Goal: Book appointment/travel/reservation

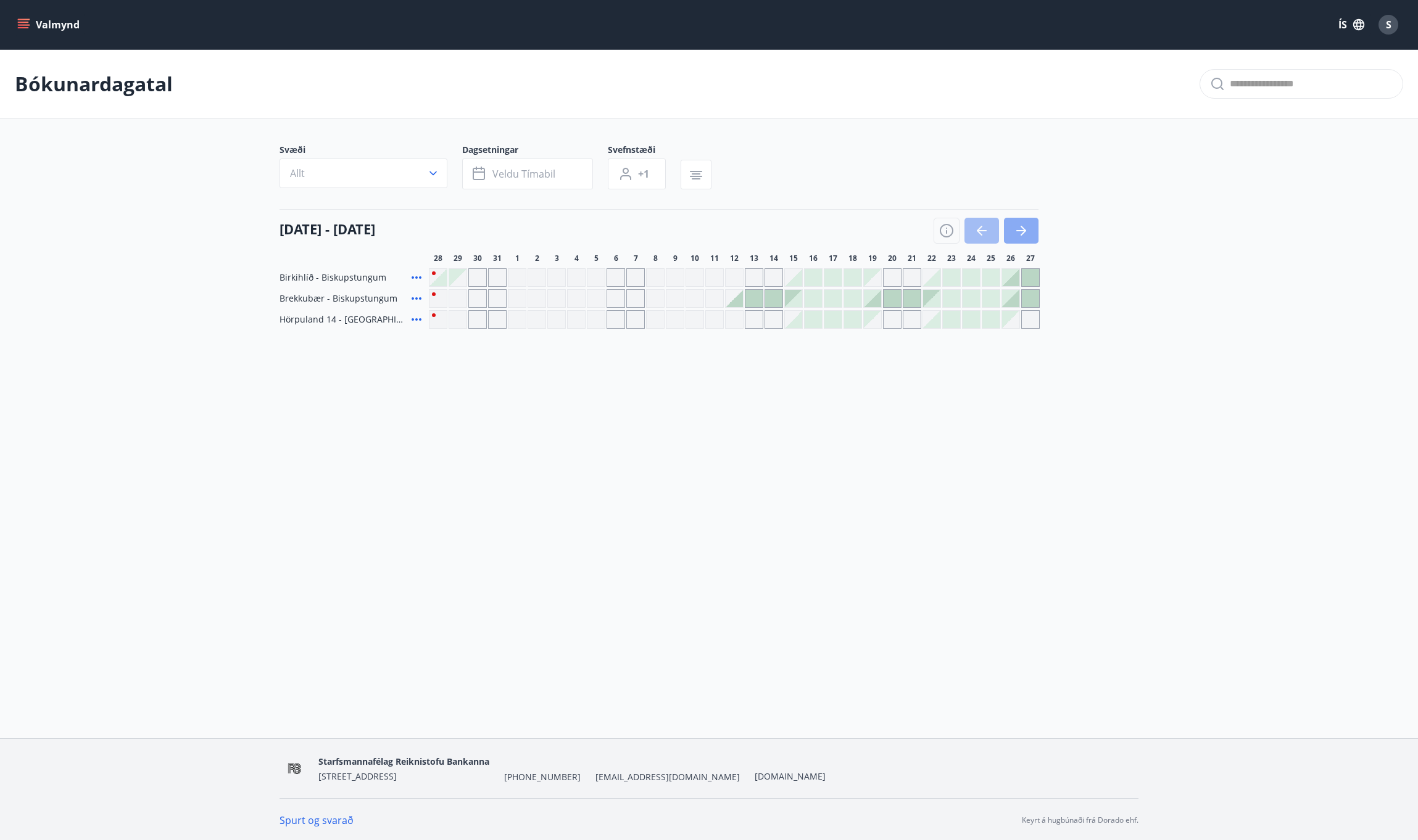
click at [1022, 235] on icon "button" at bounding box center [1022, 231] width 15 height 15
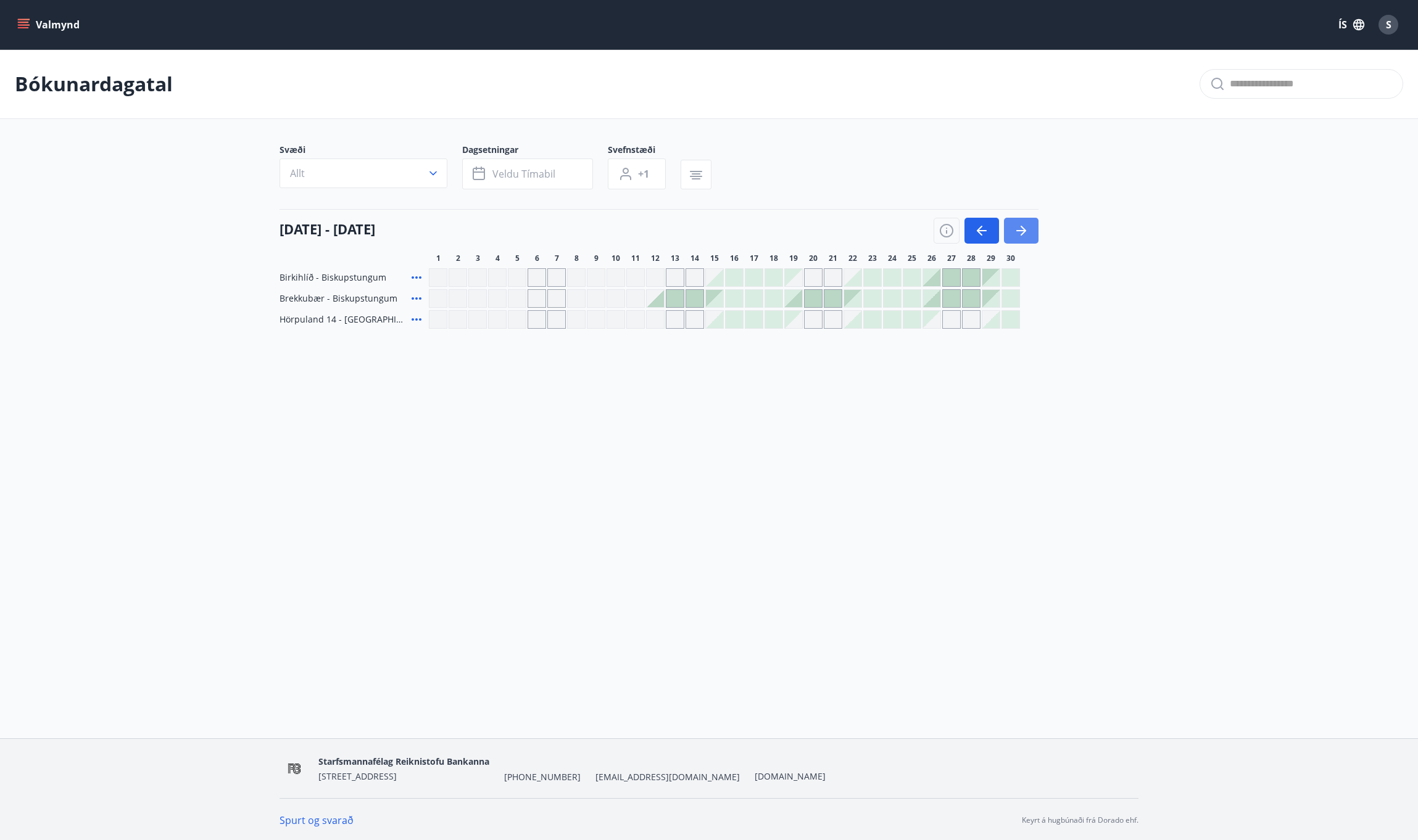
click at [1017, 228] on icon "button" at bounding box center [1022, 231] width 15 height 15
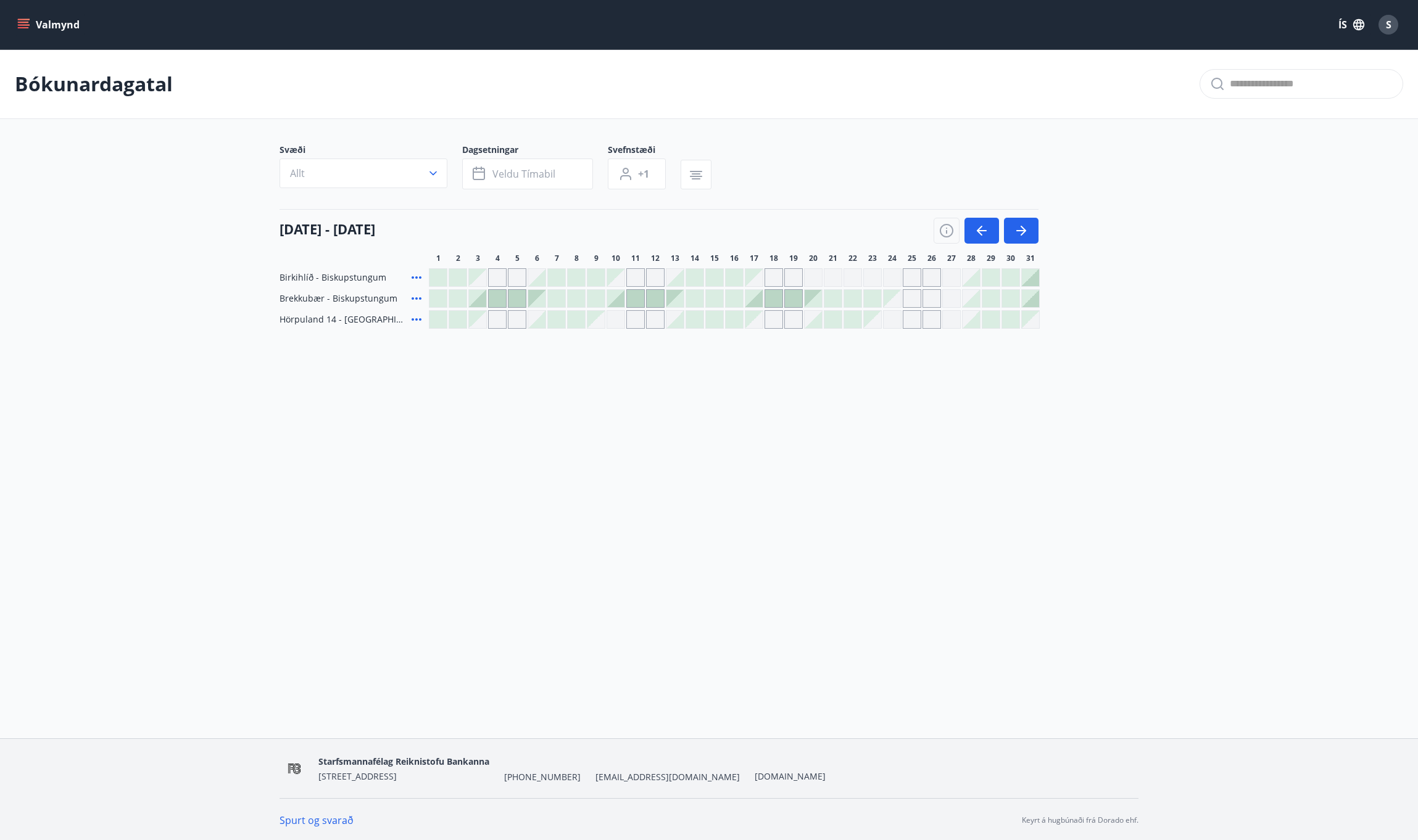
click at [1116, 273] on div "Birkihlíð - Biskupstungum Brekkubær - Biskupstungum Hörpuland 14 - Akureyri" at bounding box center [709, 298] width 859 height 60
click at [1025, 217] on button "button" at bounding box center [1022, 230] width 35 height 26
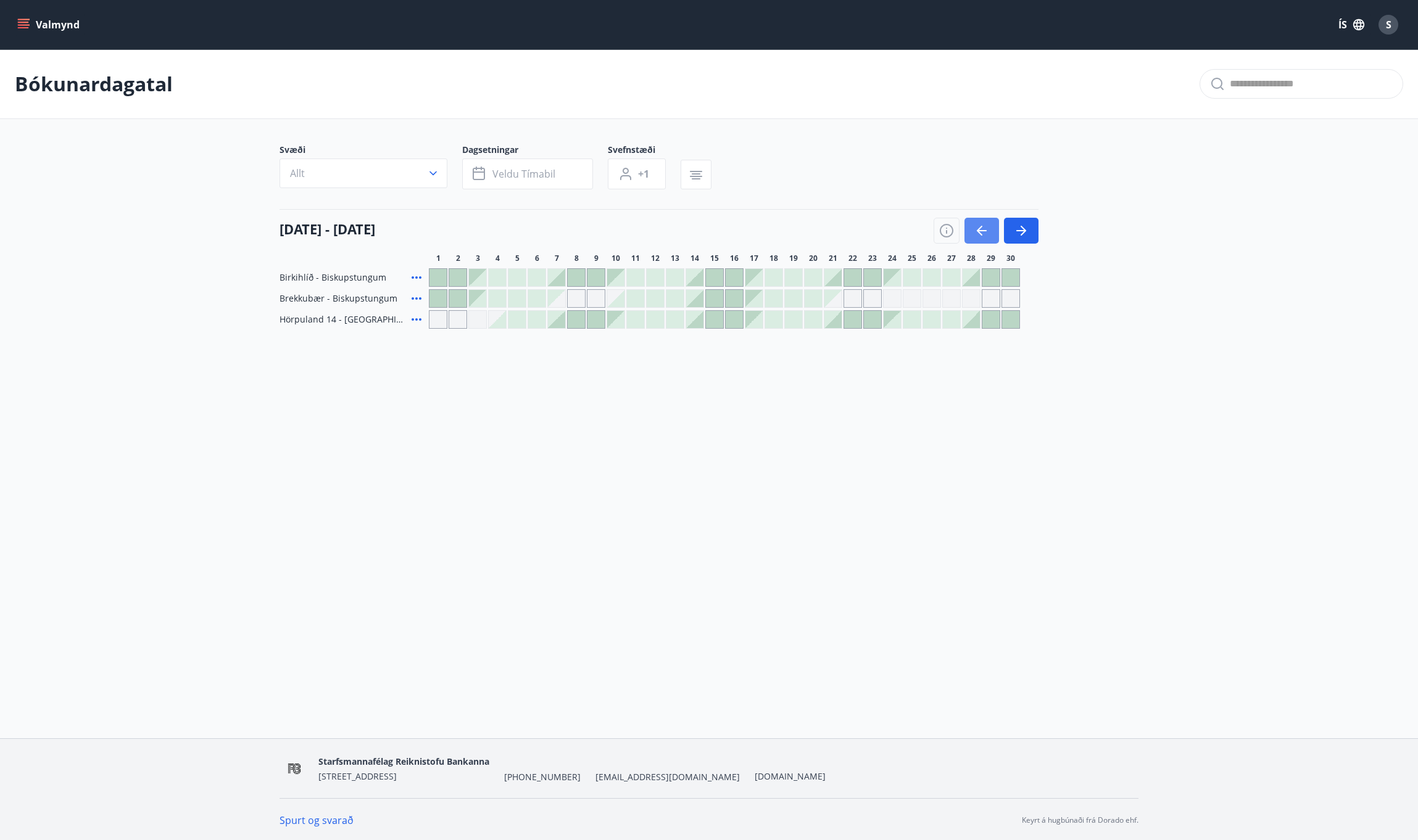
click at [978, 229] on icon "button" at bounding box center [980, 231] width 6 height 10
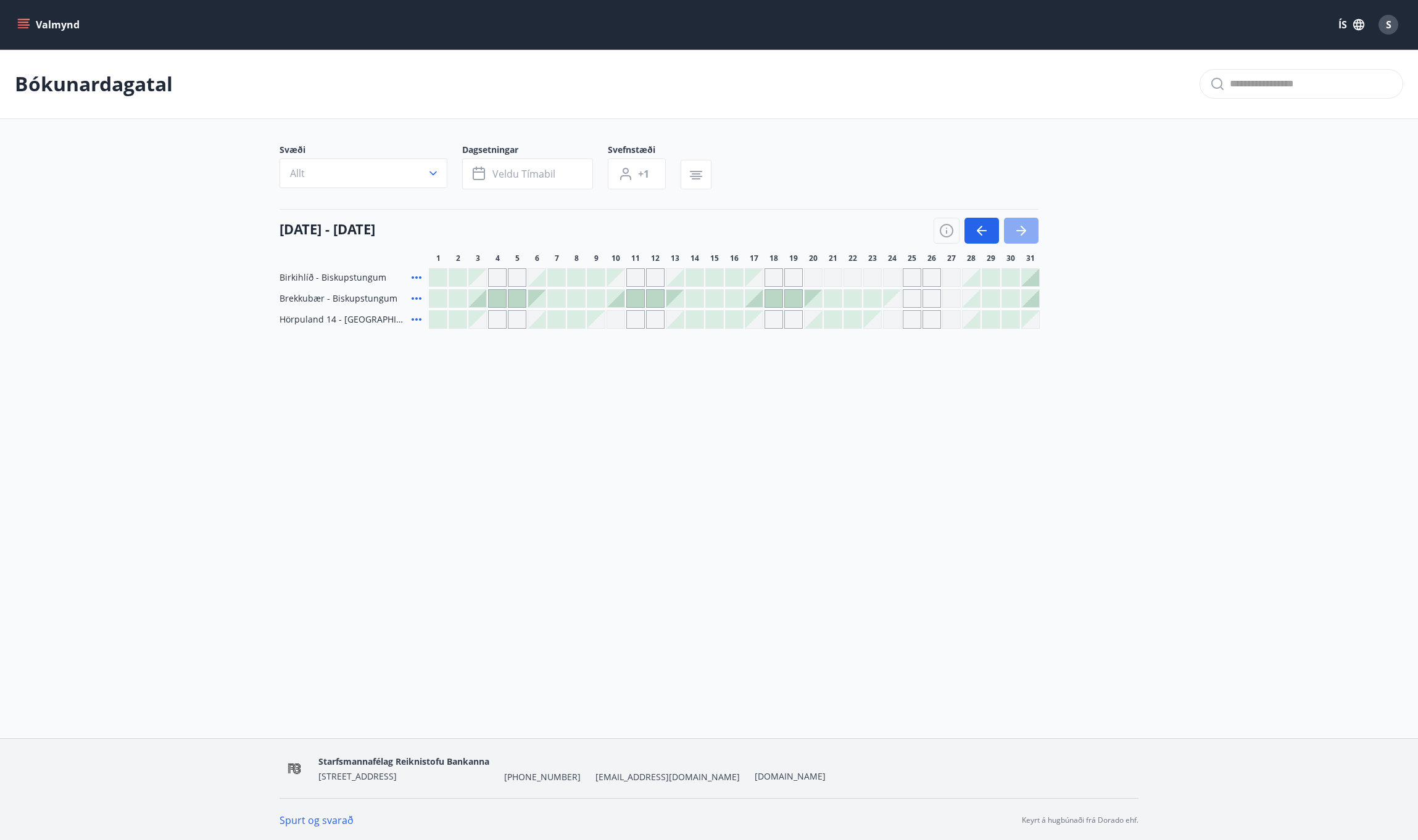
click at [1018, 230] on icon "button" at bounding box center [1022, 231] width 15 height 15
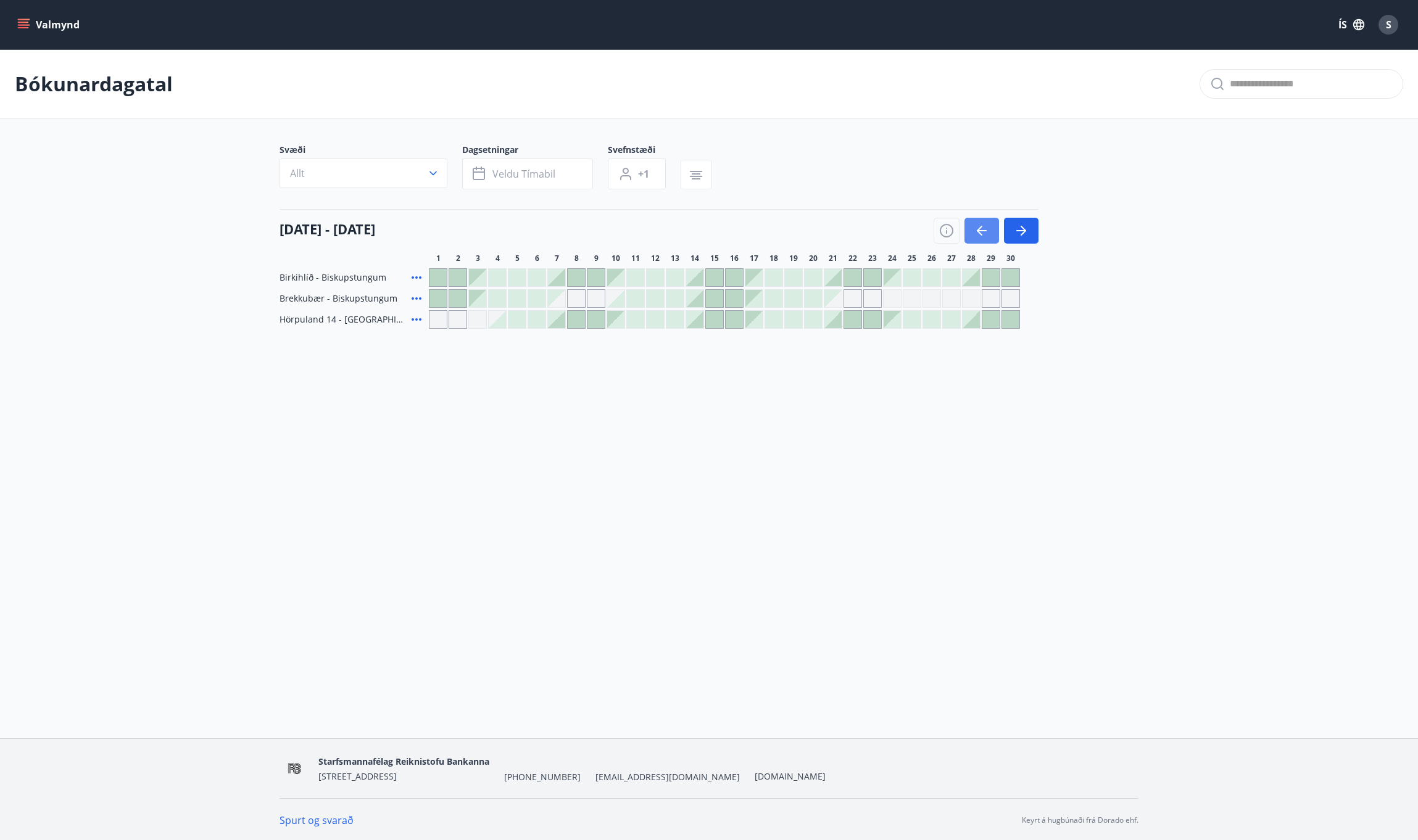
click at [972, 232] on button "button" at bounding box center [982, 230] width 35 height 26
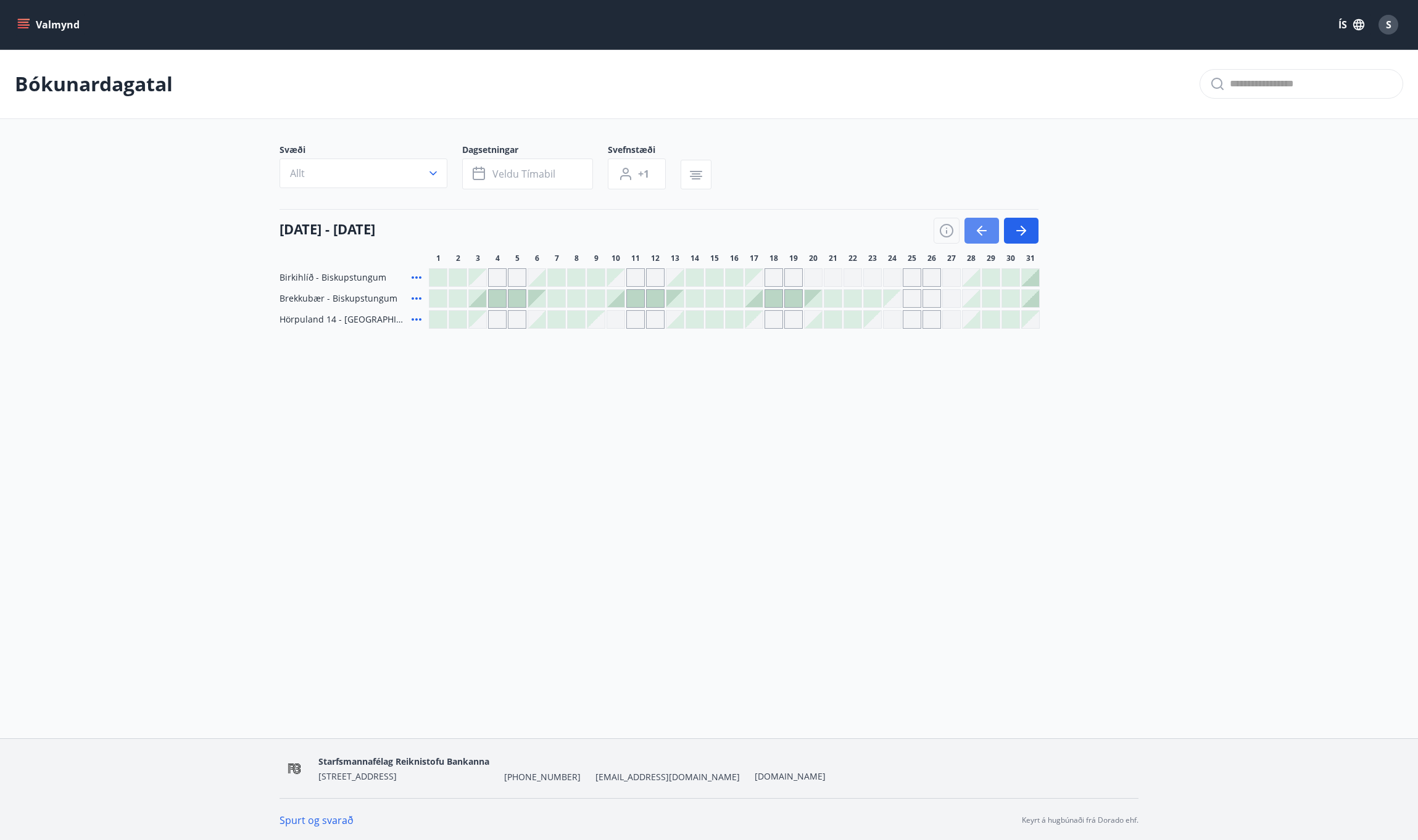
click at [983, 230] on icon "button" at bounding box center [982, 230] width 10 height 1
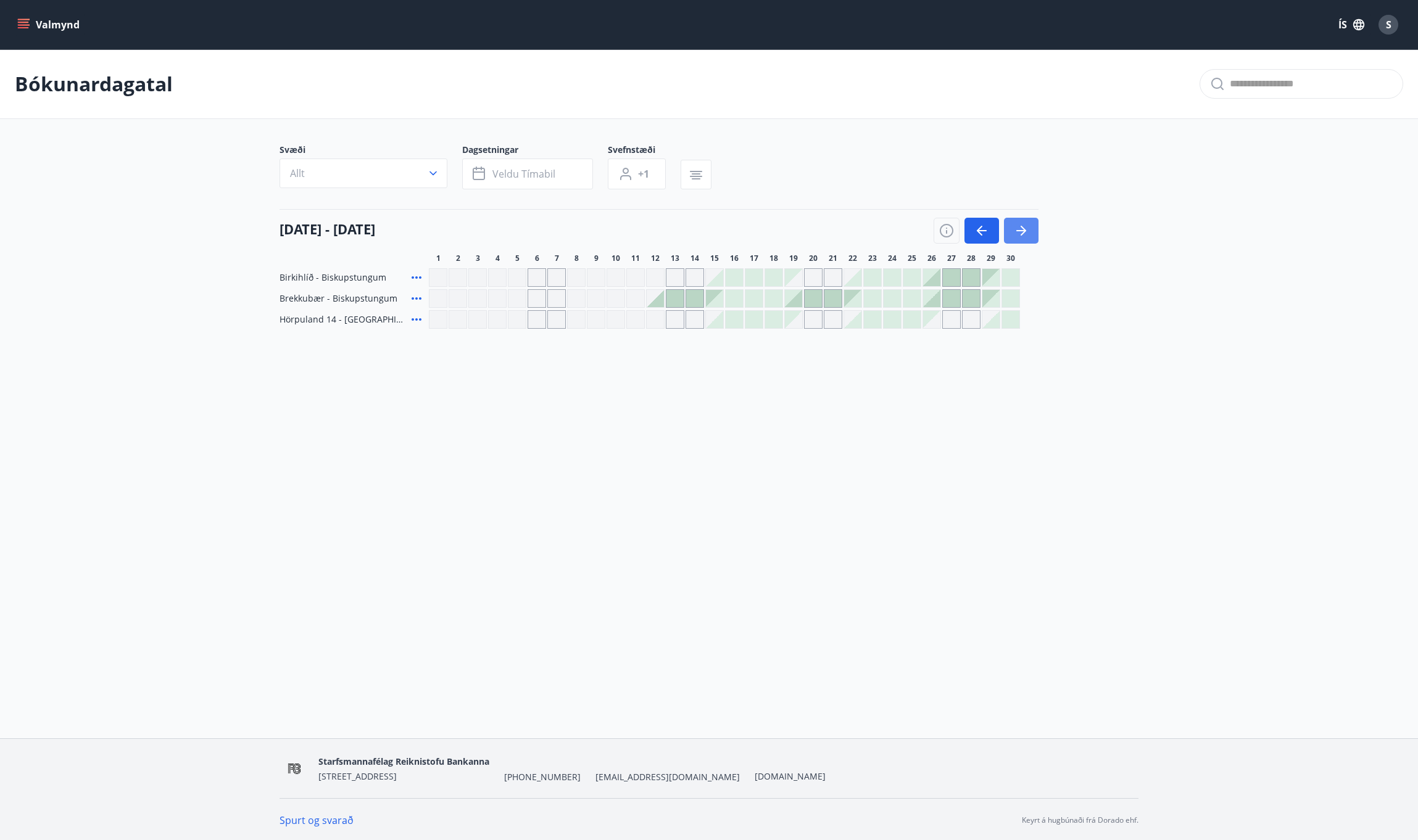
click at [1027, 240] on button "button" at bounding box center [1022, 230] width 35 height 26
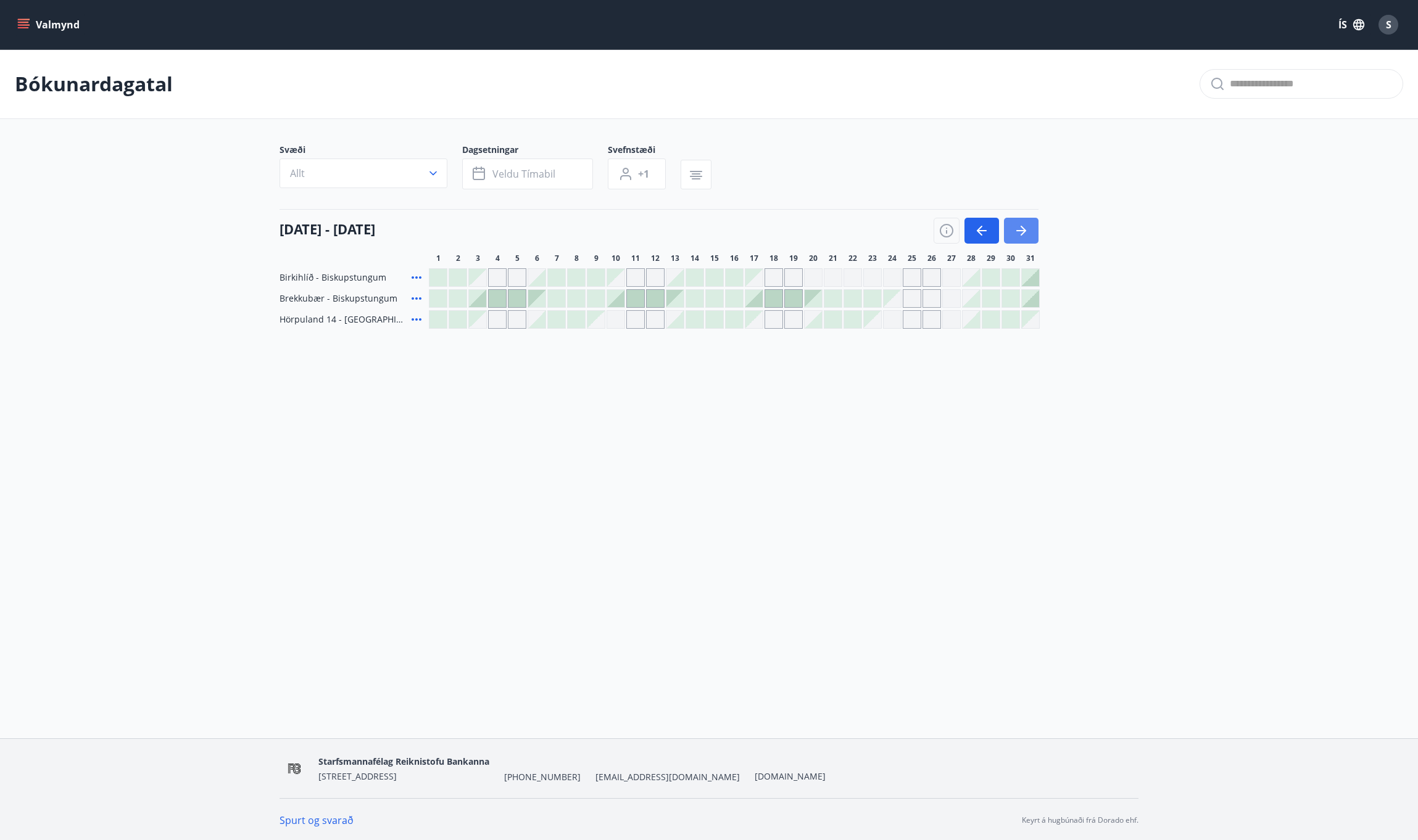
click at [1022, 236] on icon "button" at bounding box center [1022, 231] width 15 height 15
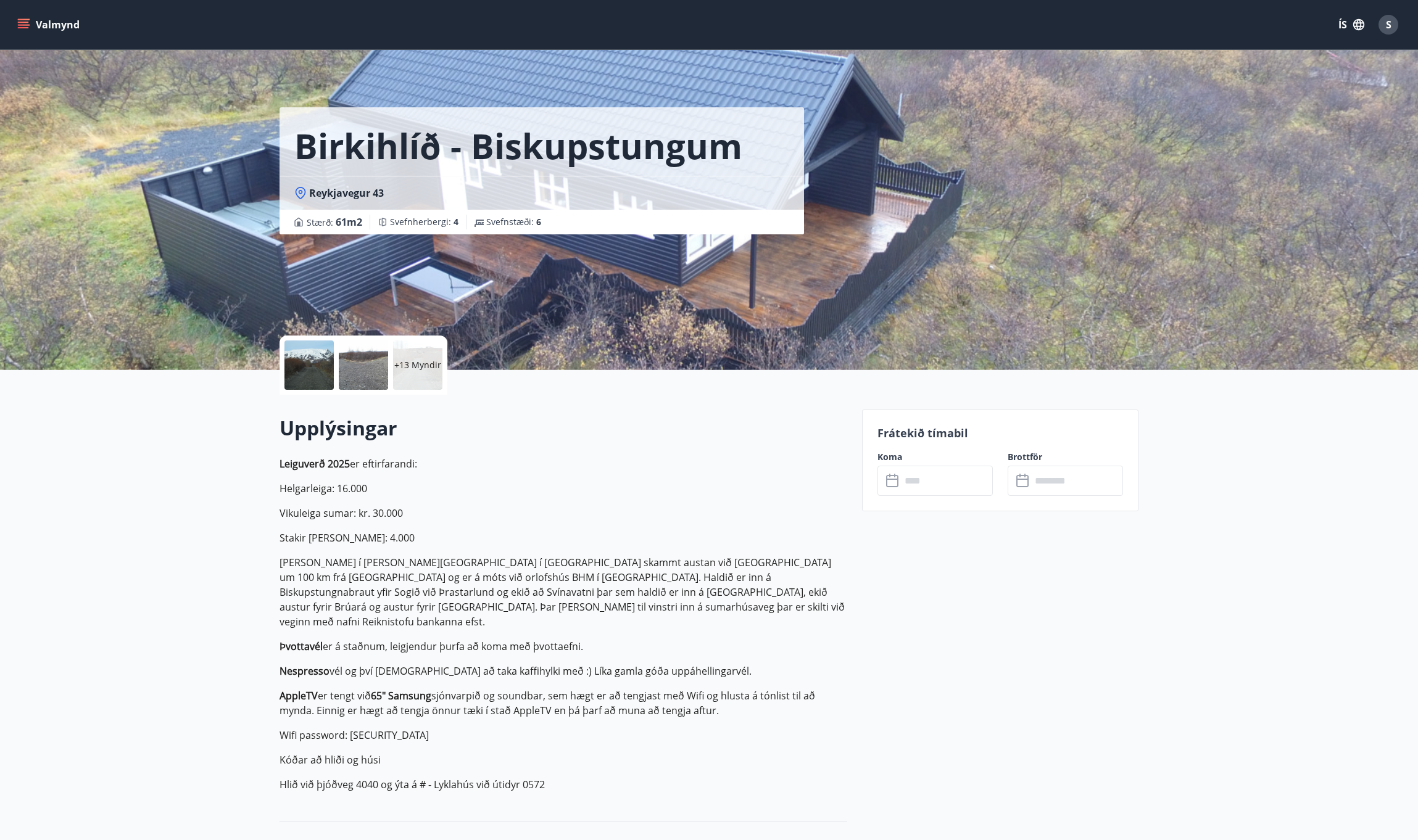
click at [19, 17] on button "Valmynd" at bounding box center [49, 24] width 70 height 22
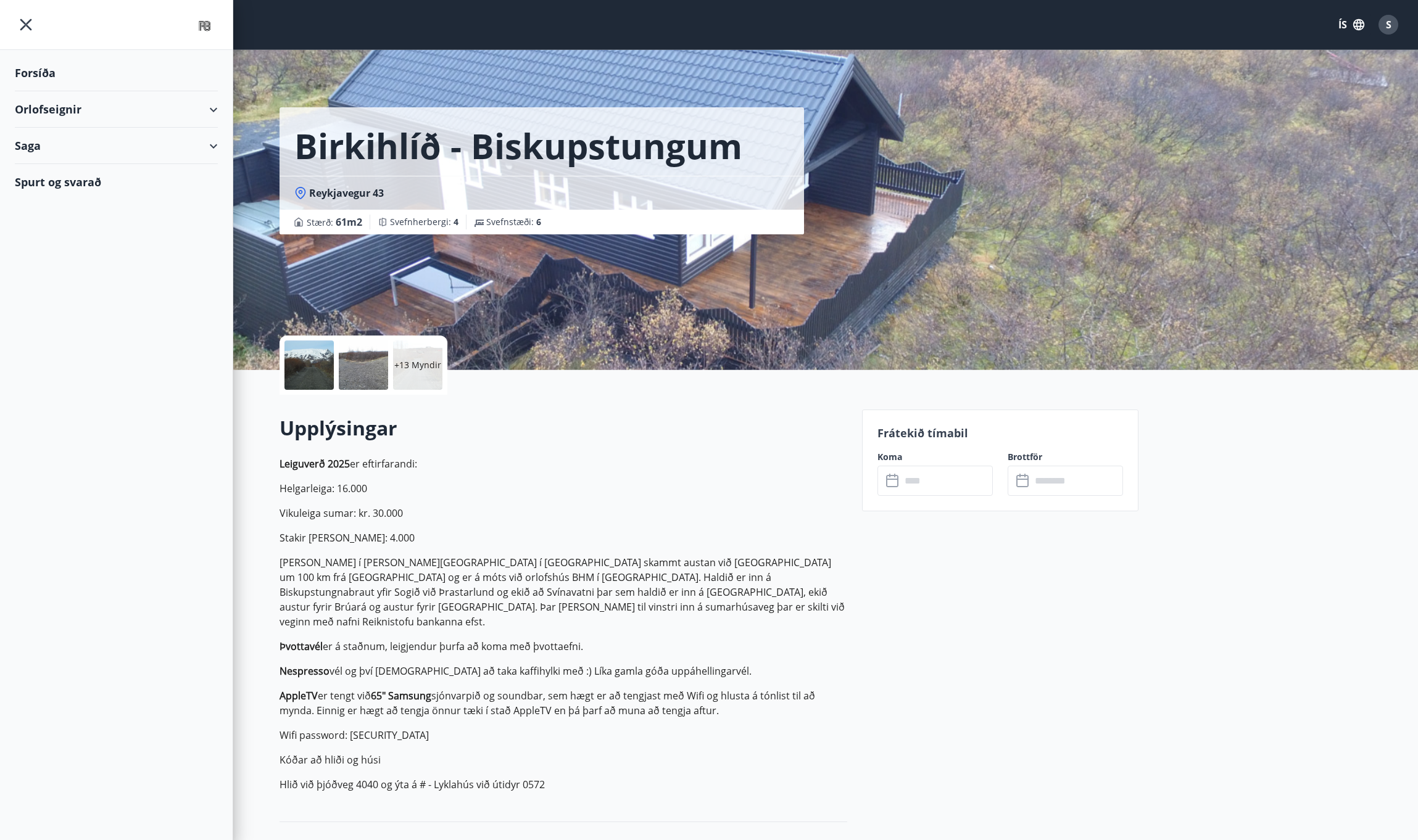
click at [68, 104] on div "Orlofseignir" at bounding box center [116, 110] width 203 height 36
click at [52, 141] on div "Framboð" at bounding box center [116, 140] width 183 height 26
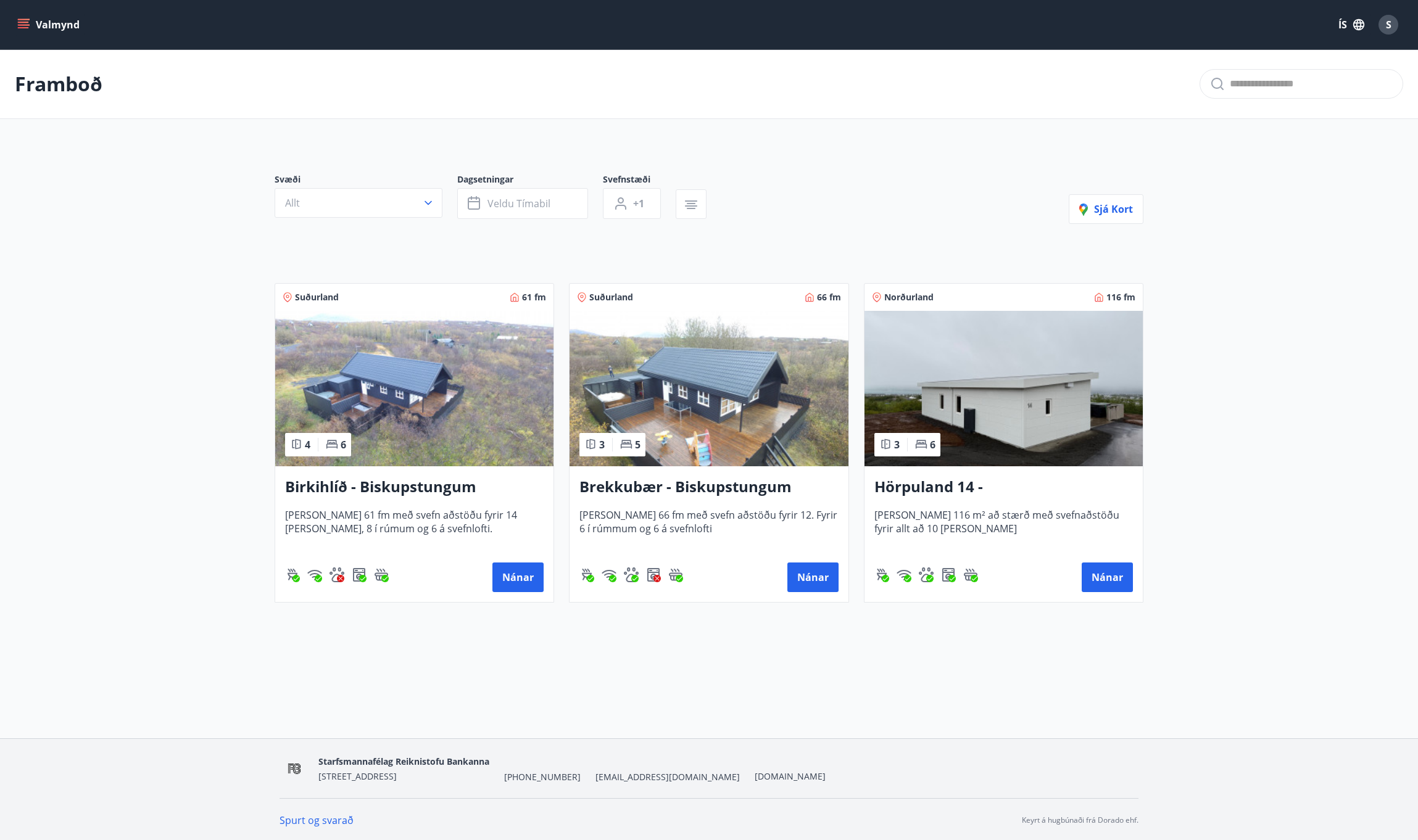
click at [709, 415] on img at bounding box center [709, 388] width 278 height 156
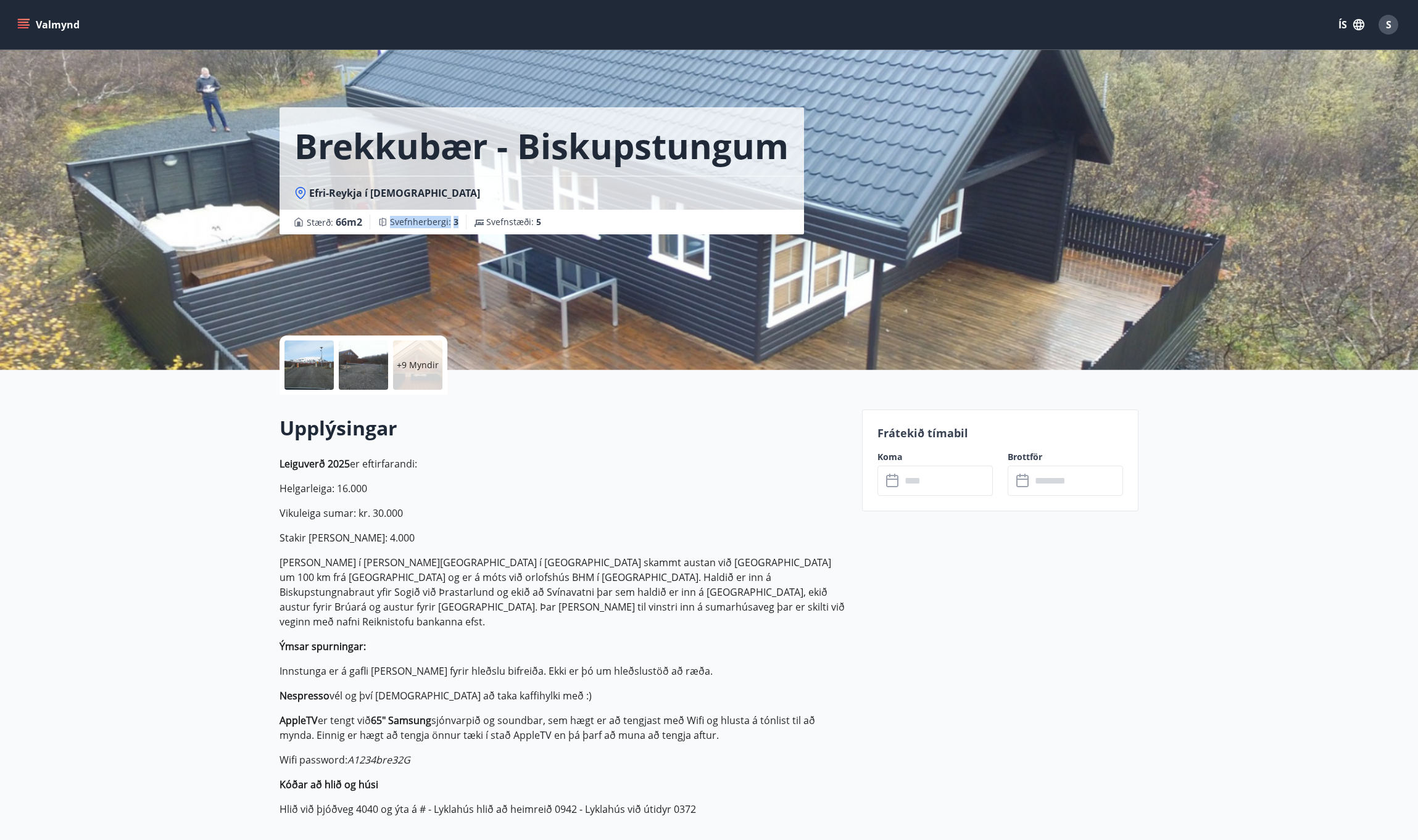
drag, startPoint x: 457, startPoint y: 222, endPoint x: 414, endPoint y: 214, distance: 43.7
click at [414, 215] on div "Svefnherbergi : 3" at bounding box center [418, 222] width 96 height 15
click at [598, 395] on div "Upplýsingar Leiguverð 2025 er eftirfarandi: Helgarleiga: 16.000 Vikuleiga sumar…" at bounding box center [563, 620] width 568 height 452
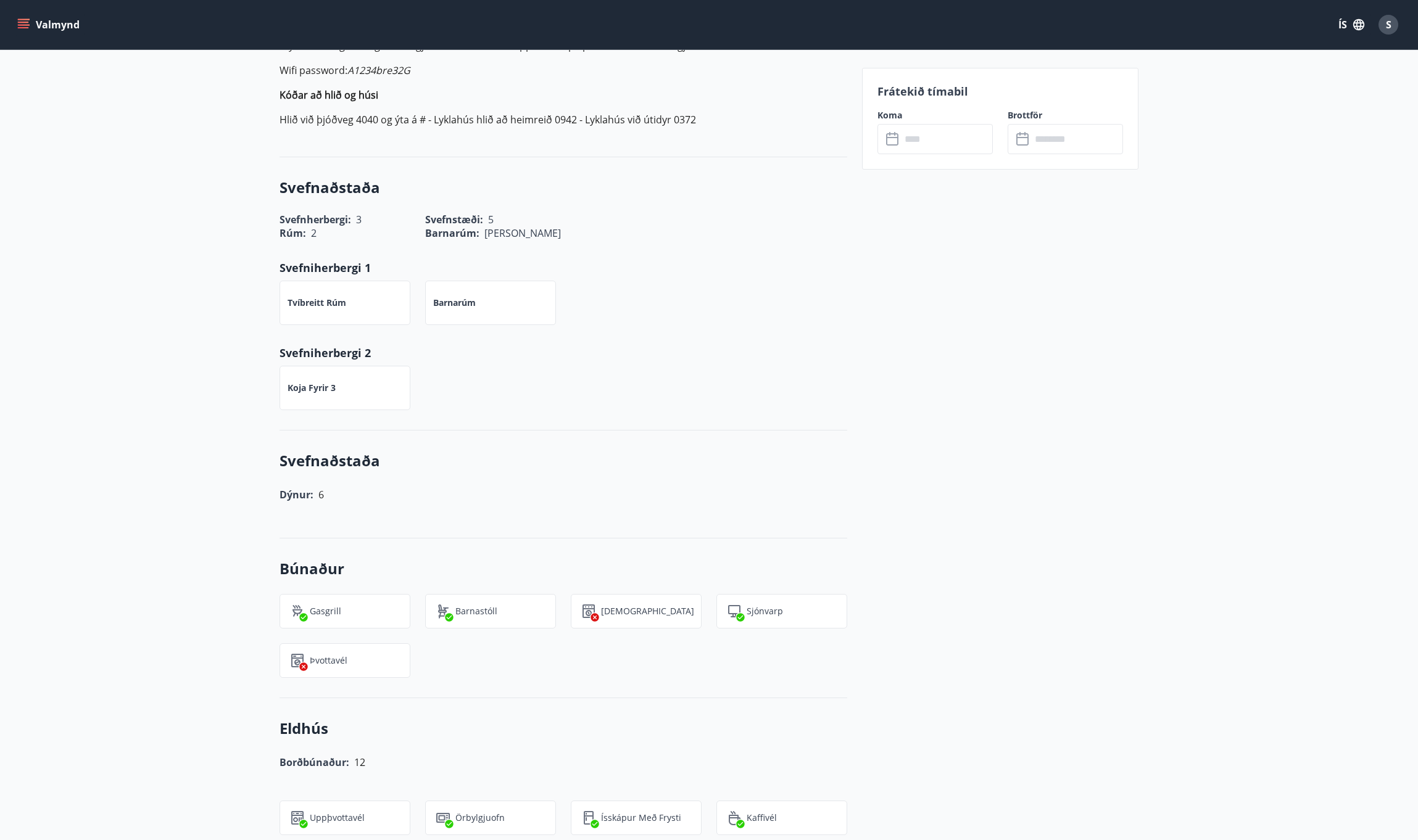
scroll to position [652, 0]
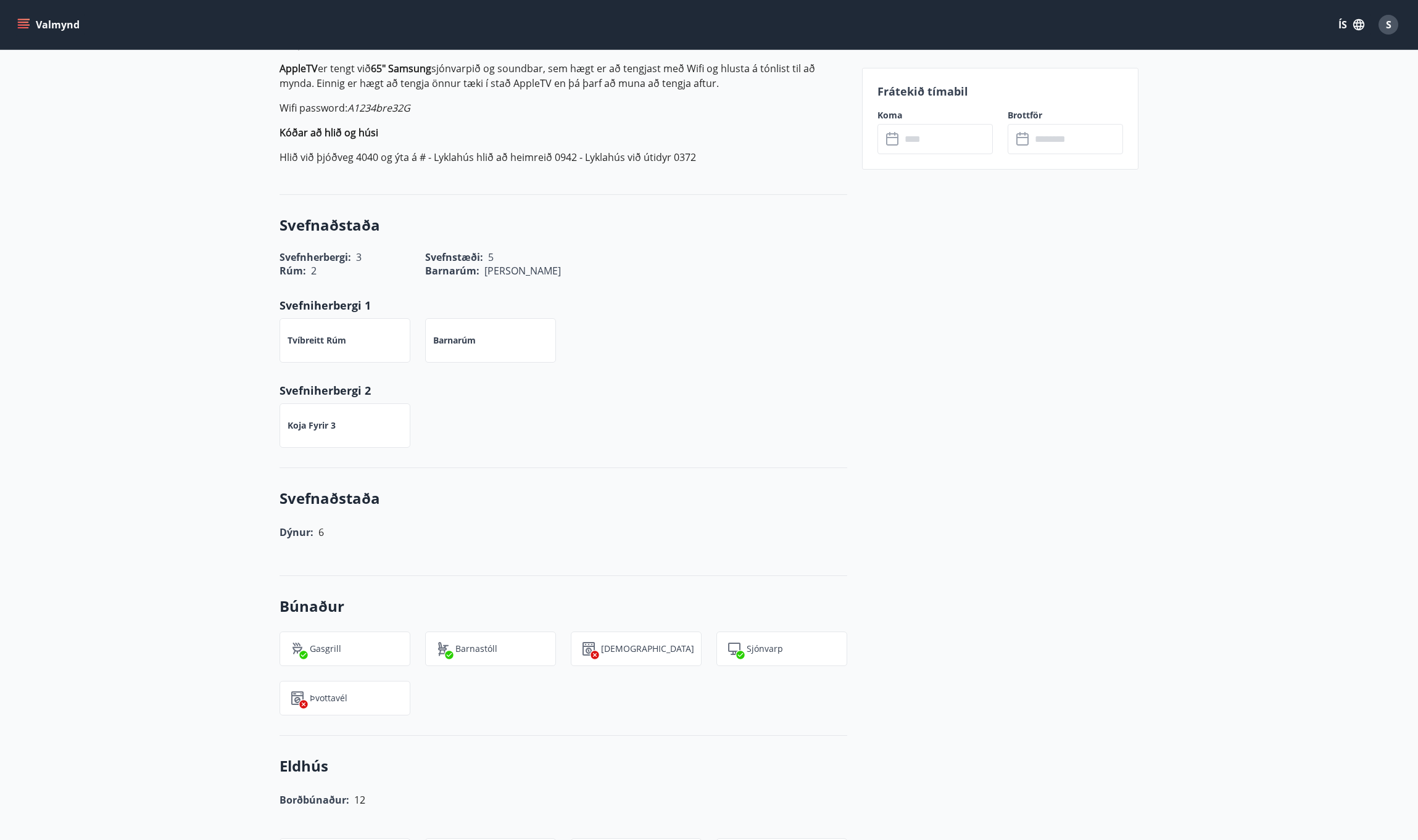
drag, startPoint x: 354, startPoint y: 244, endPoint x: 382, endPoint y: 242, distance: 28.1
click at [386, 250] on div "Rúm : 2" at bounding box center [337, 264] width 146 height 28
drag, startPoint x: 350, startPoint y: 240, endPoint x: 382, endPoint y: 243, distance: 32.1
click at [371, 250] on div "Rúm : 2" at bounding box center [337, 264] width 146 height 28
drag, startPoint x: 366, startPoint y: 238, endPoint x: 312, endPoint y: 241, distance: 54.1
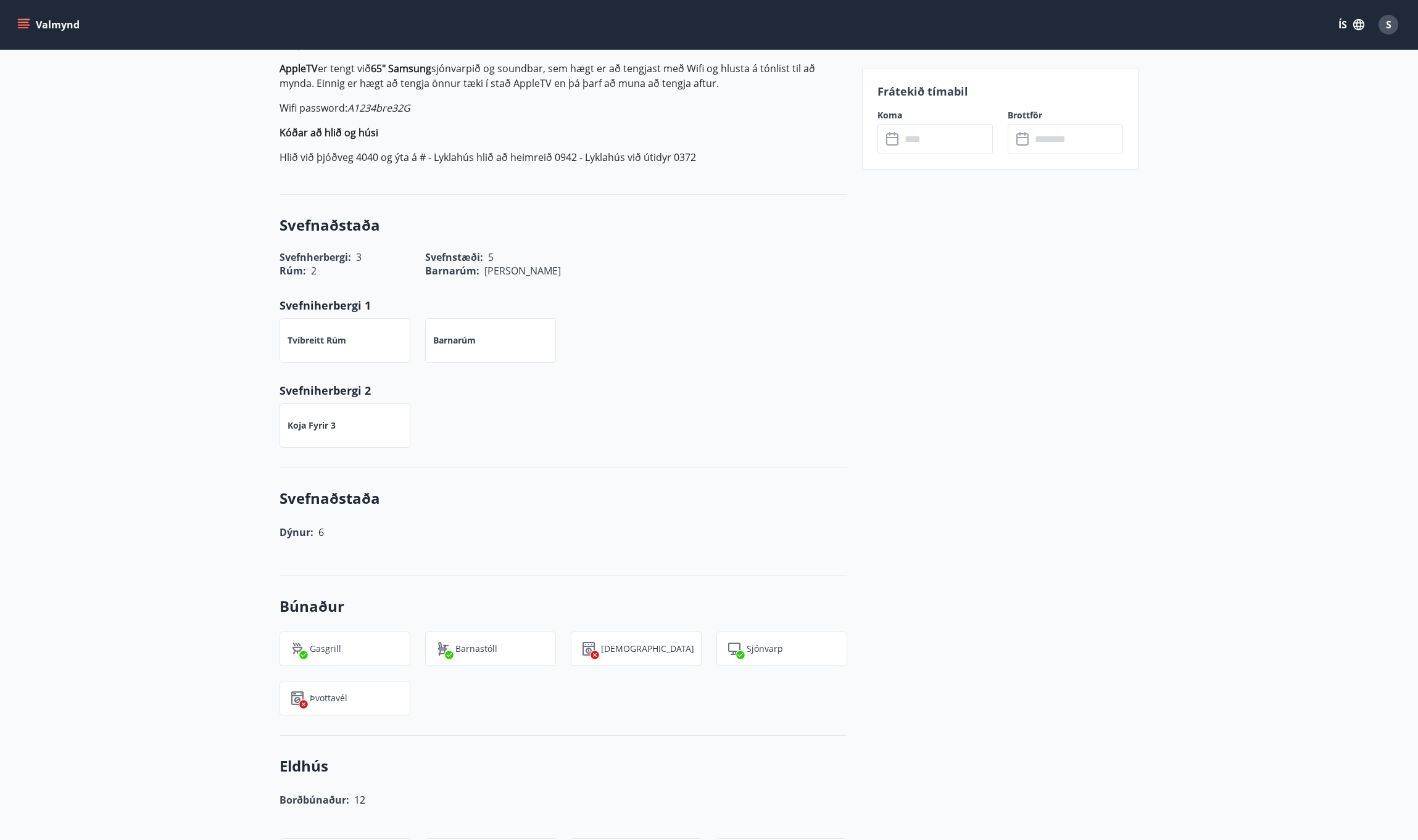
click at [312, 250] on div "Rúm : 2" at bounding box center [337, 264] width 146 height 28
drag, startPoint x: 277, startPoint y: 236, endPoint x: 309, endPoint y: 240, distance: 32.2
click at [313, 250] on div "Rúm : 2" at bounding box center [337, 264] width 146 height 28
click at [273, 250] on div "Rúm : 2" at bounding box center [337, 264] width 146 height 28
drag, startPoint x: 281, startPoint y: 240, endPoint x: 377, endPoint y: 241, distance: 96.0
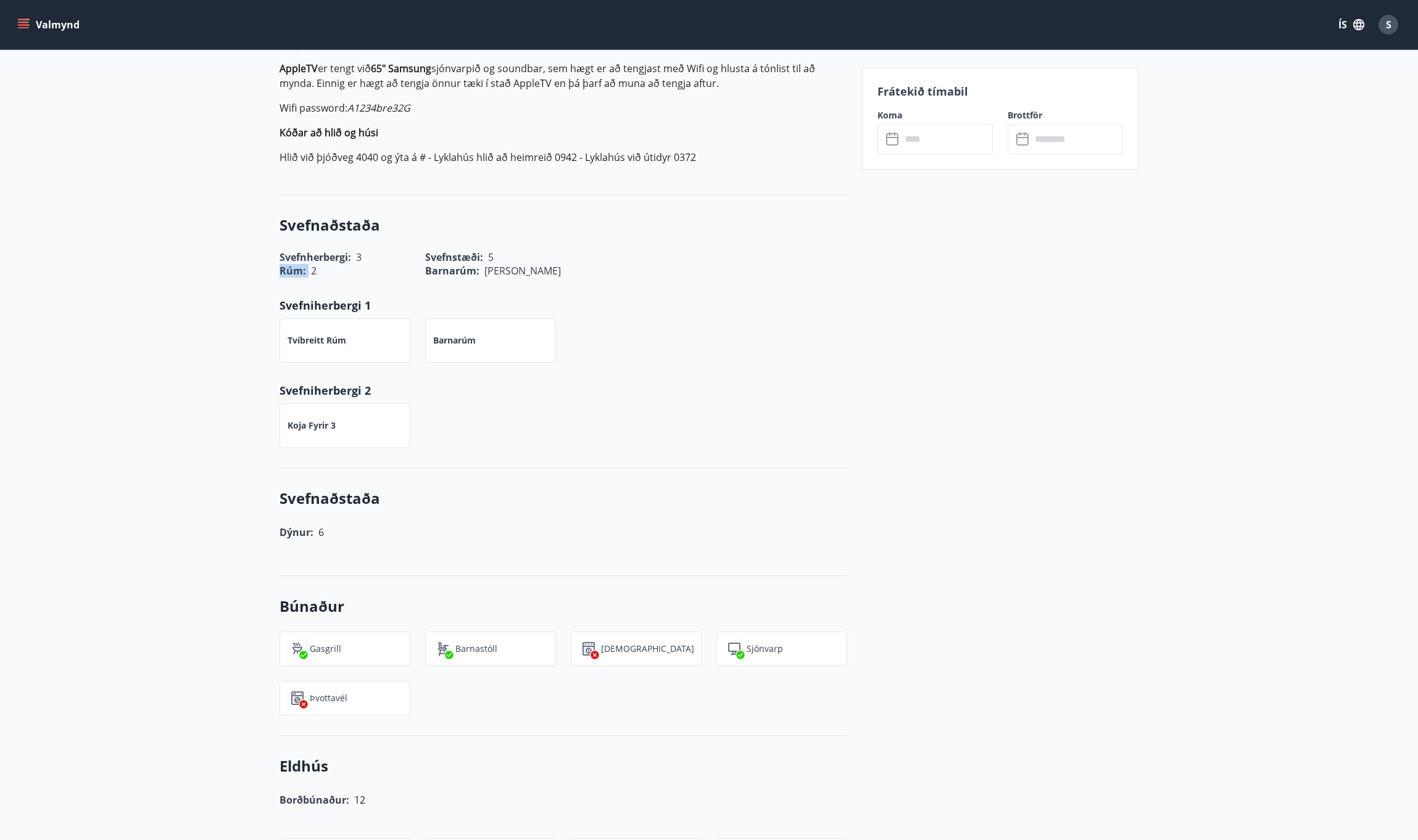
click at [377, 250] on div "Rúm : 2" at bounding box center [337, 264] width 146 height 28
click at [381, 264] on div "Rúm : 2" at bounding box center [344, 271] width 131 height 13
drag, startPoint x: 336, startPoint y: 411, endPoint x: 283, endPoint y: 403, distance: 53.6
click at [283, 404] on div "Koja fyrir 3" at bounding box center [344, 426] width 131 height 44
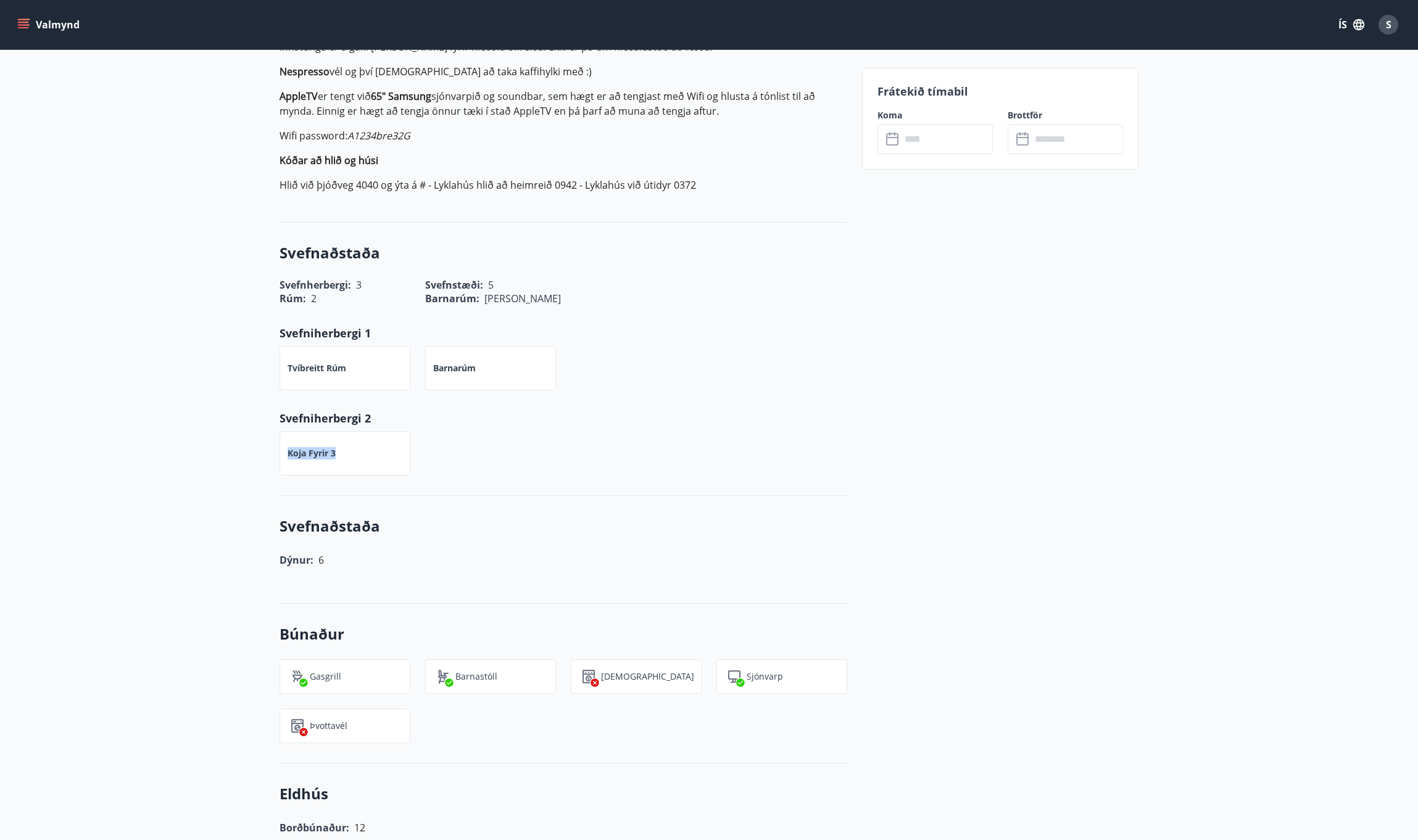
scroll to position [623, 0]
drag, startPoint x: 333, startPoint y: 548, endPoint x: 270, endPoint y: 546, distance: 63.0
click at [270, 546] on div "Dýnur: 6" at bounding box center [555, 554] width 583 height 32
